Goal: Navigation & Orientation: Find specific page/section

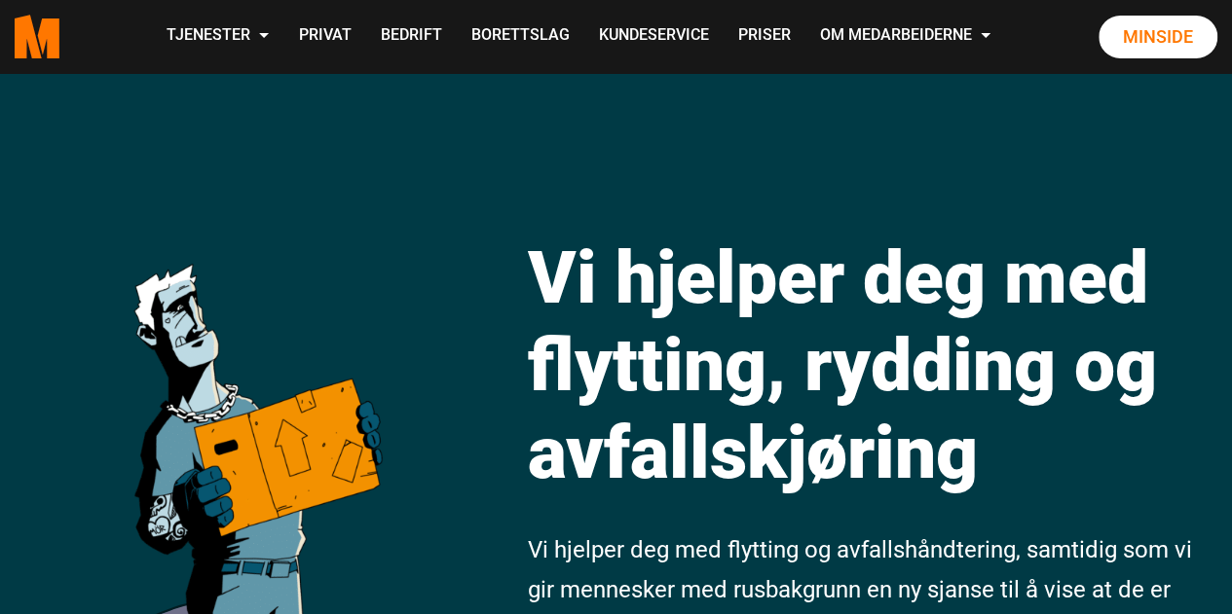
click at [109, 479] on div at bounding box center [256, 473] width 308 height 566
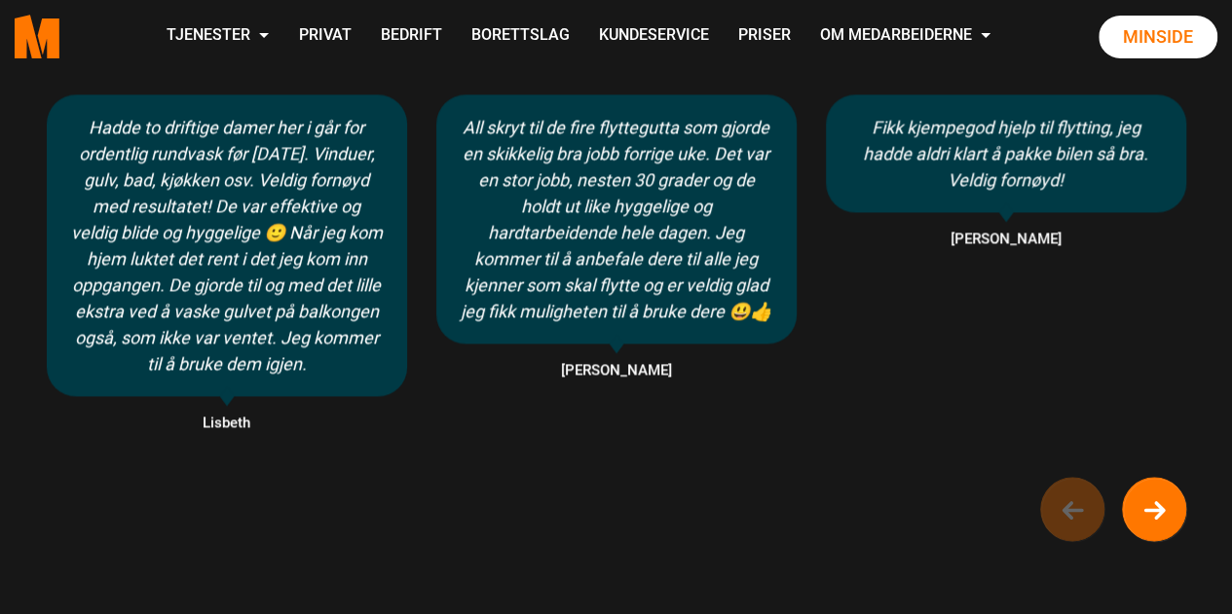
scroll to position [1279, 0]
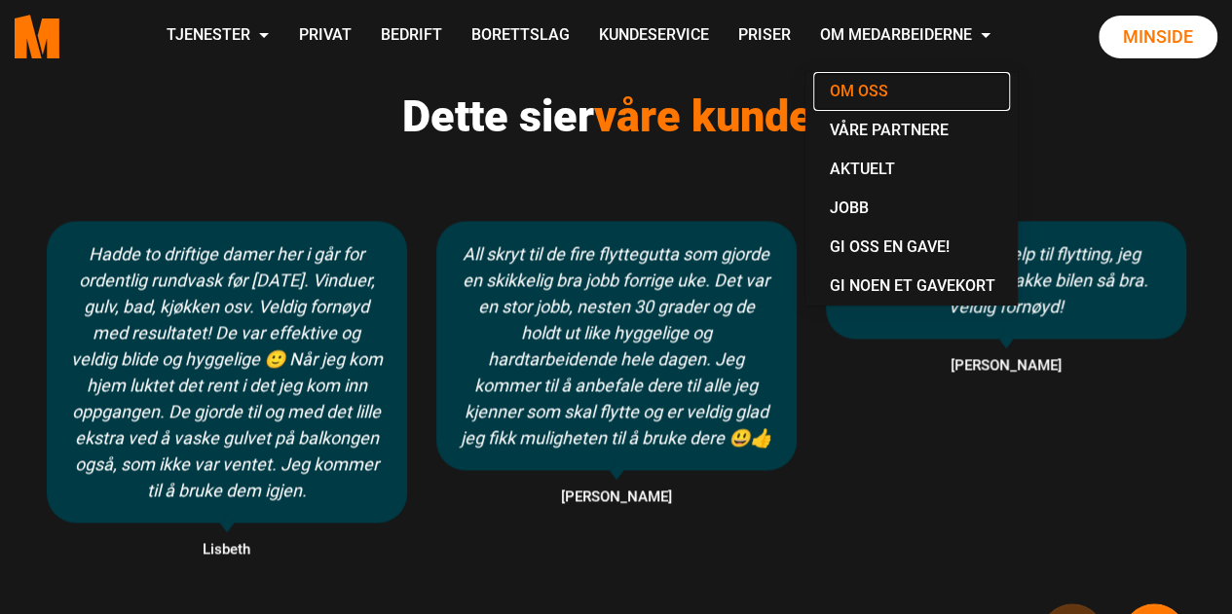
click at [913, 88] on link "Om oss" at bounding box center [911, 91] width 197 height 39
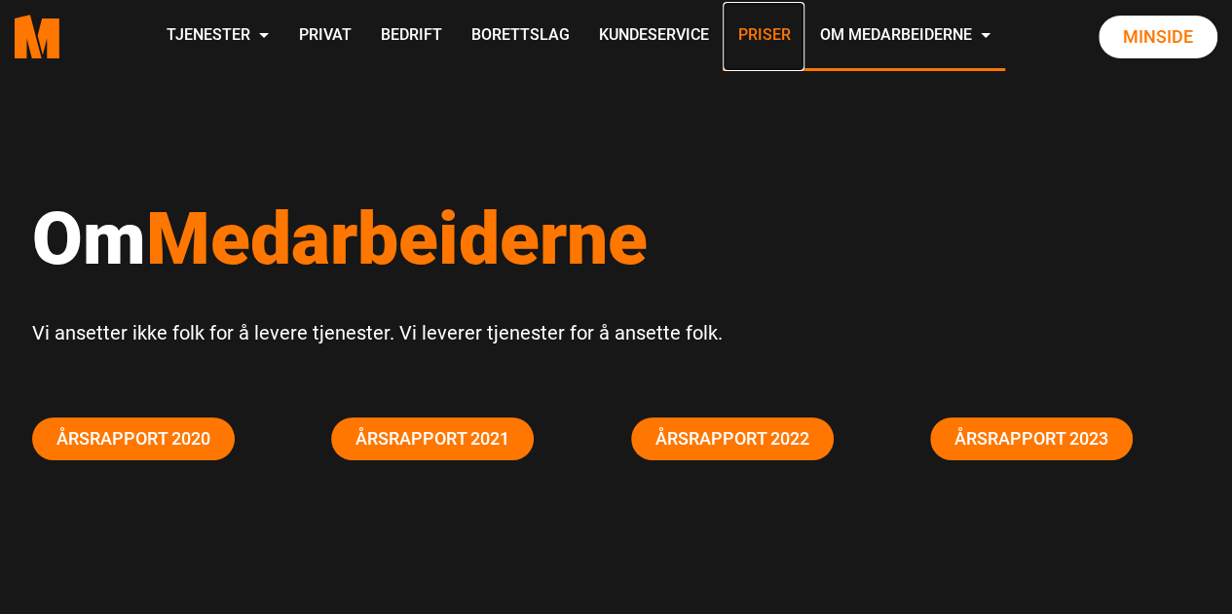
click at [742, 48] on link "Priser" at bounding box center [764, 36] width 82 height 69
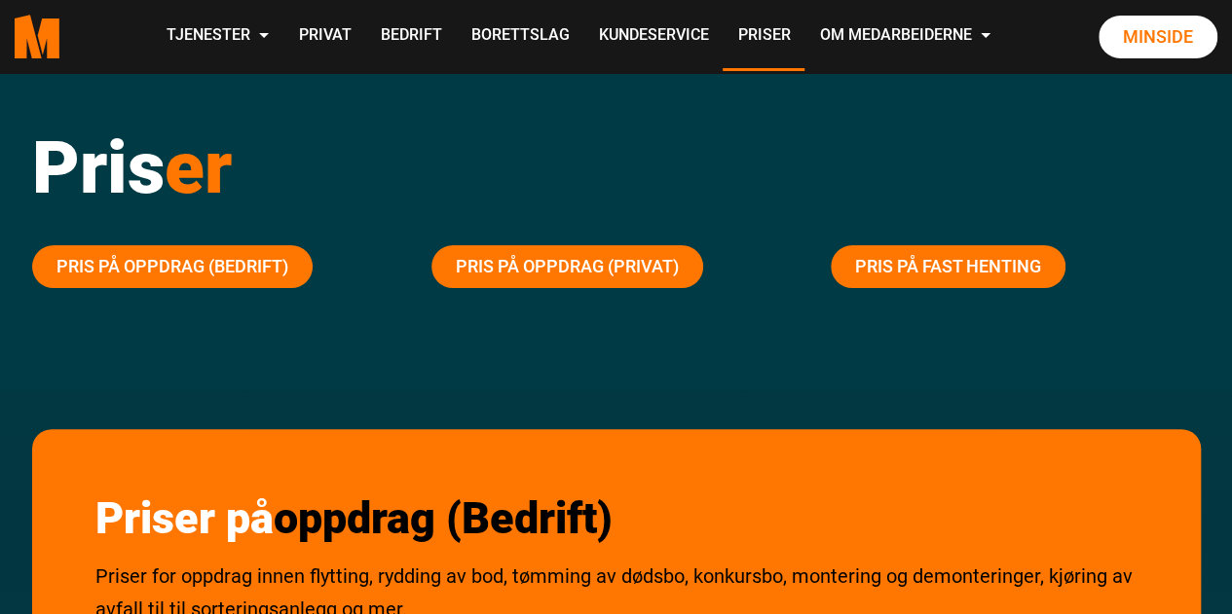
scroll to position [74, 0]
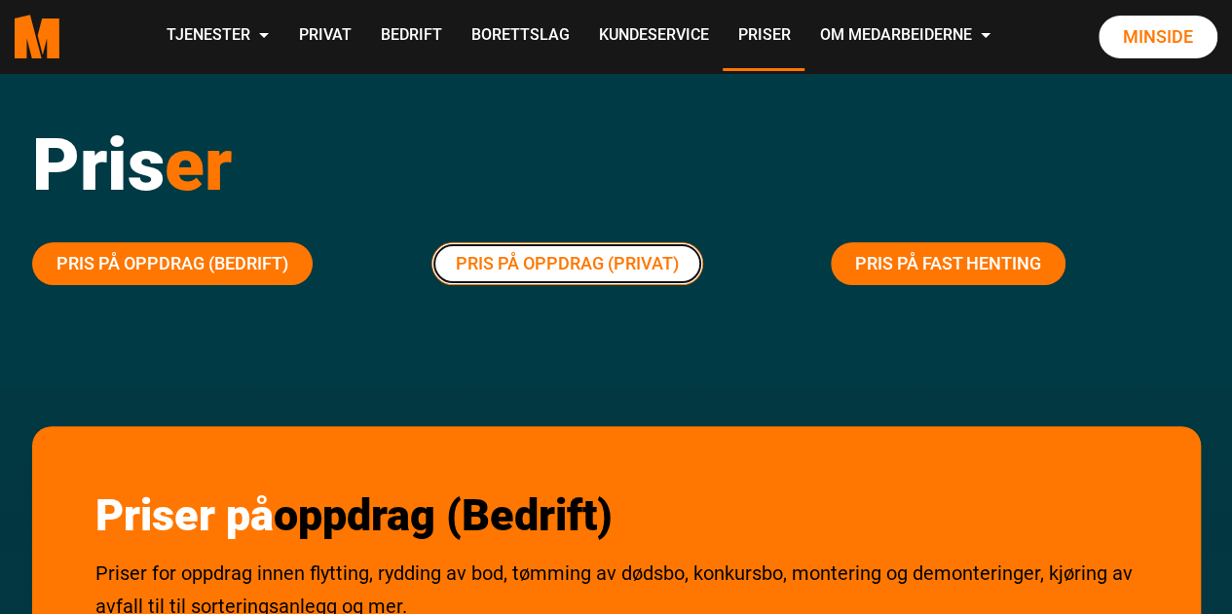
click at [565, 264] on link "Pris på oppdrag (Privat)" at bounding box center [567, 263] width 272 height 43
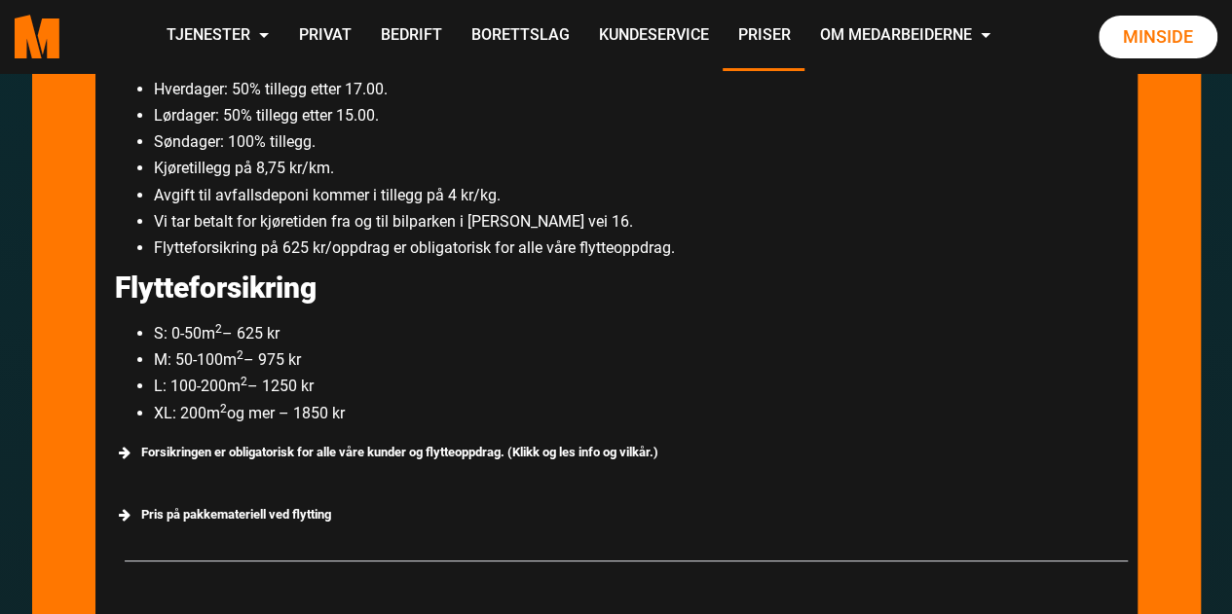
scroll to position [3403, 0]
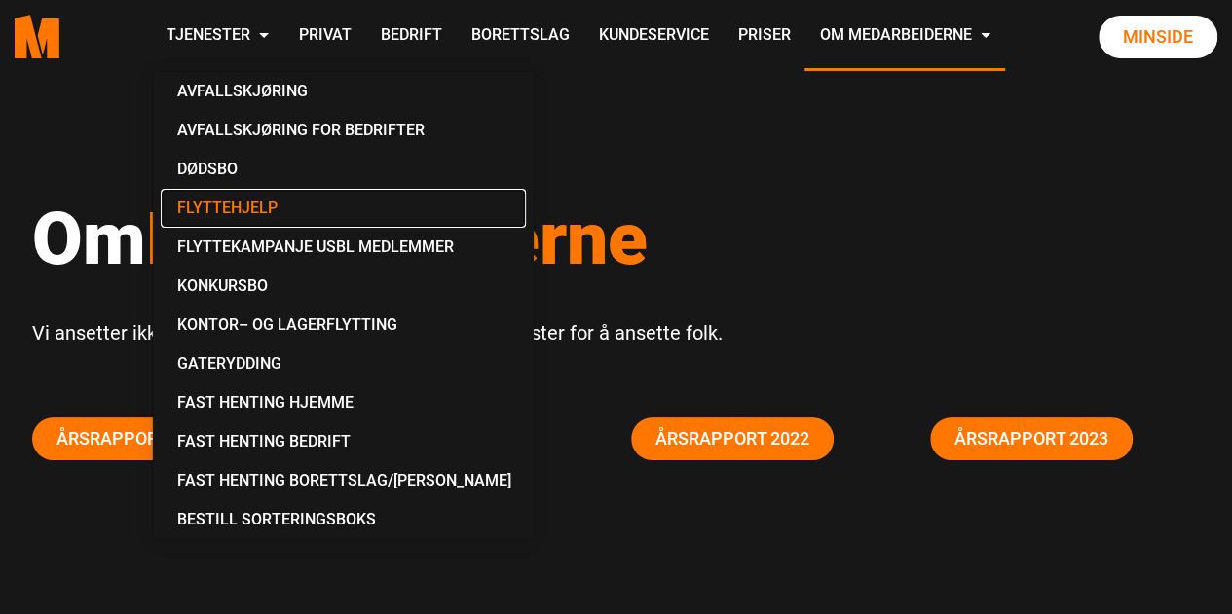
click at [232, 205] on link "Flyttehjelp" at bounding box center [343, 208] width 365 height 39
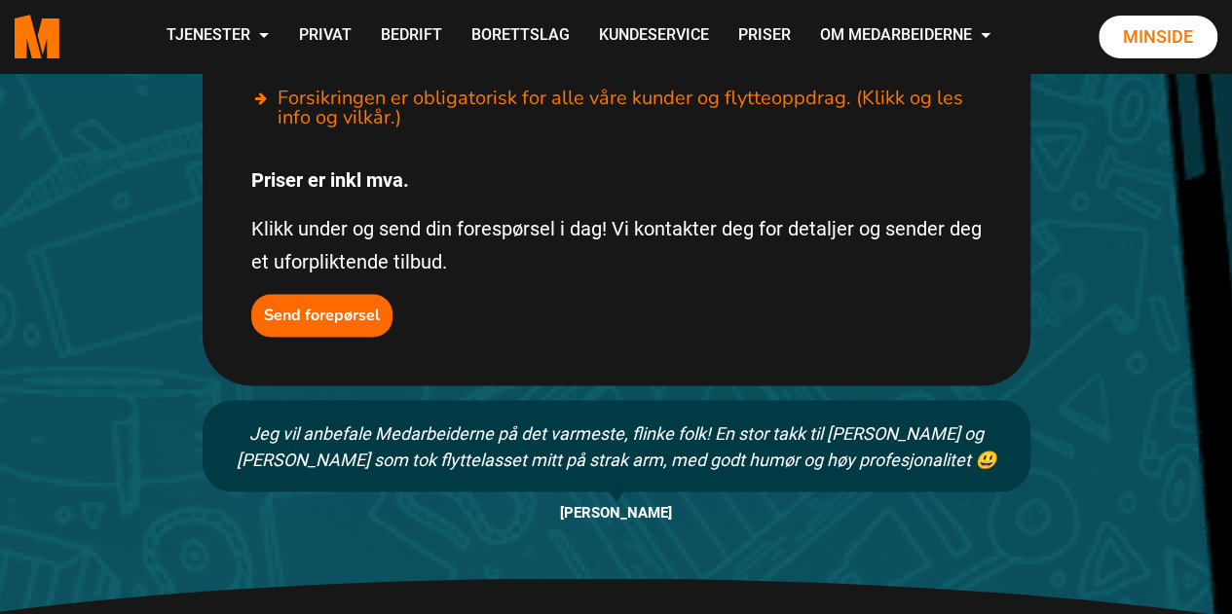
scroll to position [1449, 0]
